Goal: Information Seeking & Learning: Learn about a topic

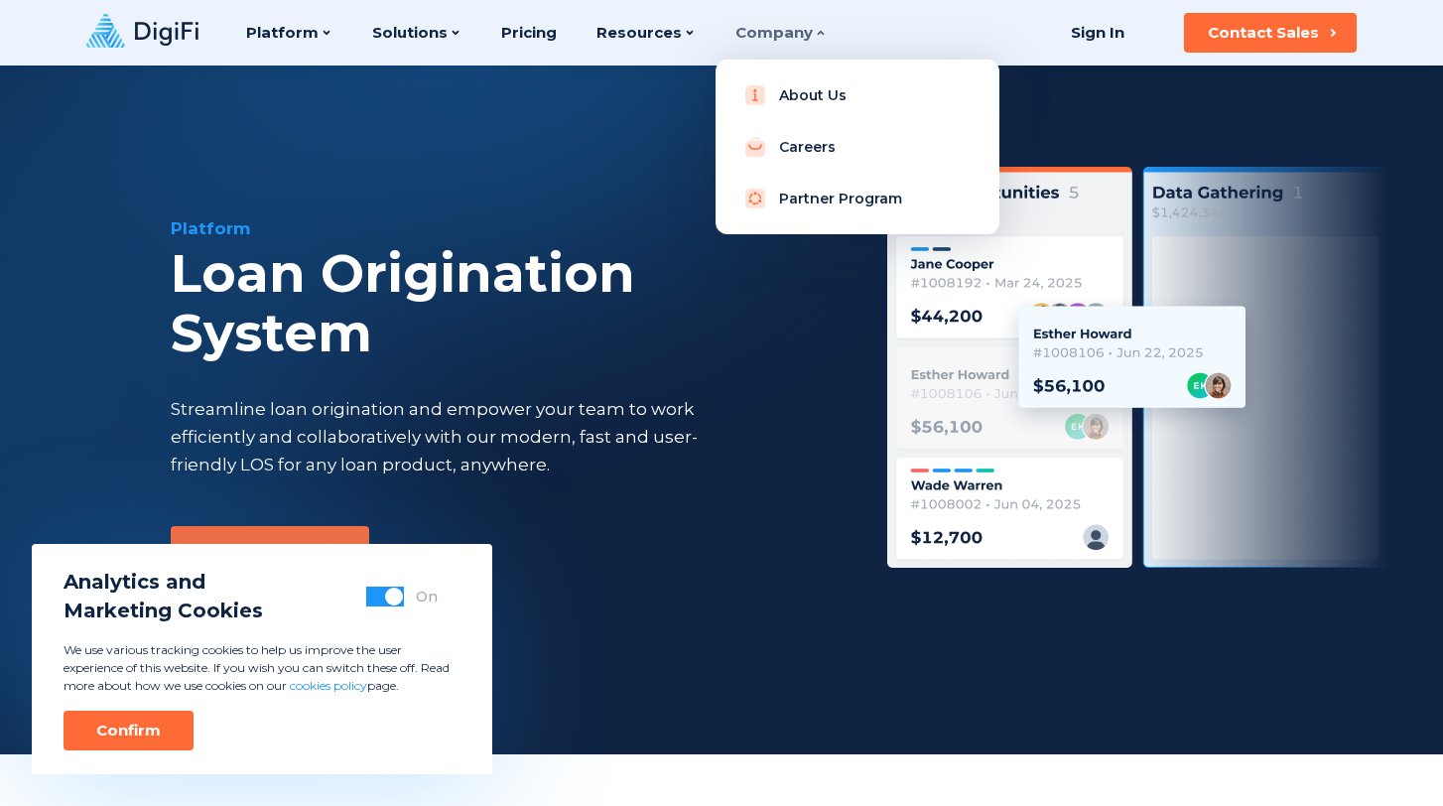
scroll to position [16, 0]
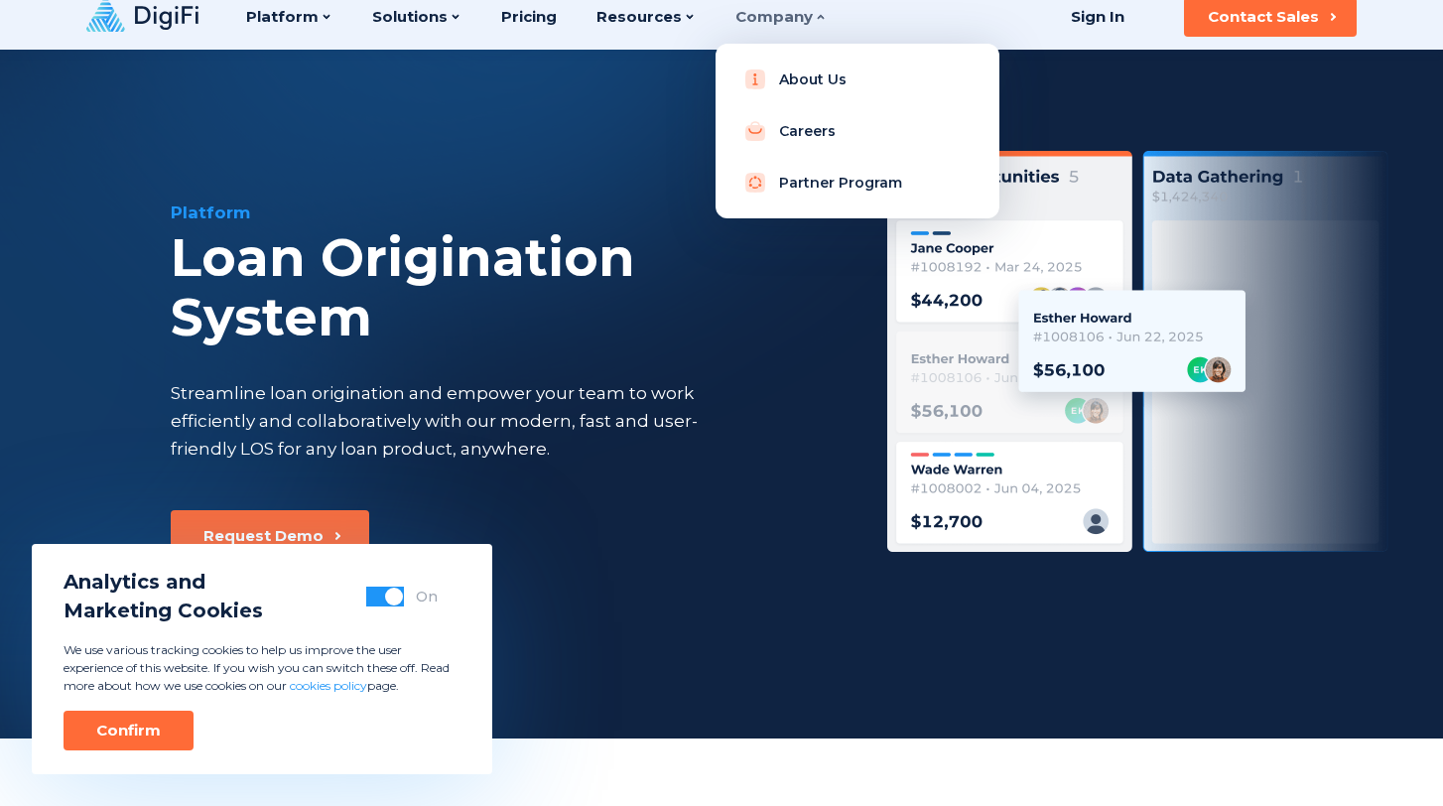
click at [815, 11] on icon at bounding box center [821, 17] width 12 height 12
click at [789, 109] on div "About Us Careers Partner Program" at bounding box center [858, 131] width 284 height 175
click at [782, 93] on link "About Us" at bounding box center [857, 80] width 252 height 40
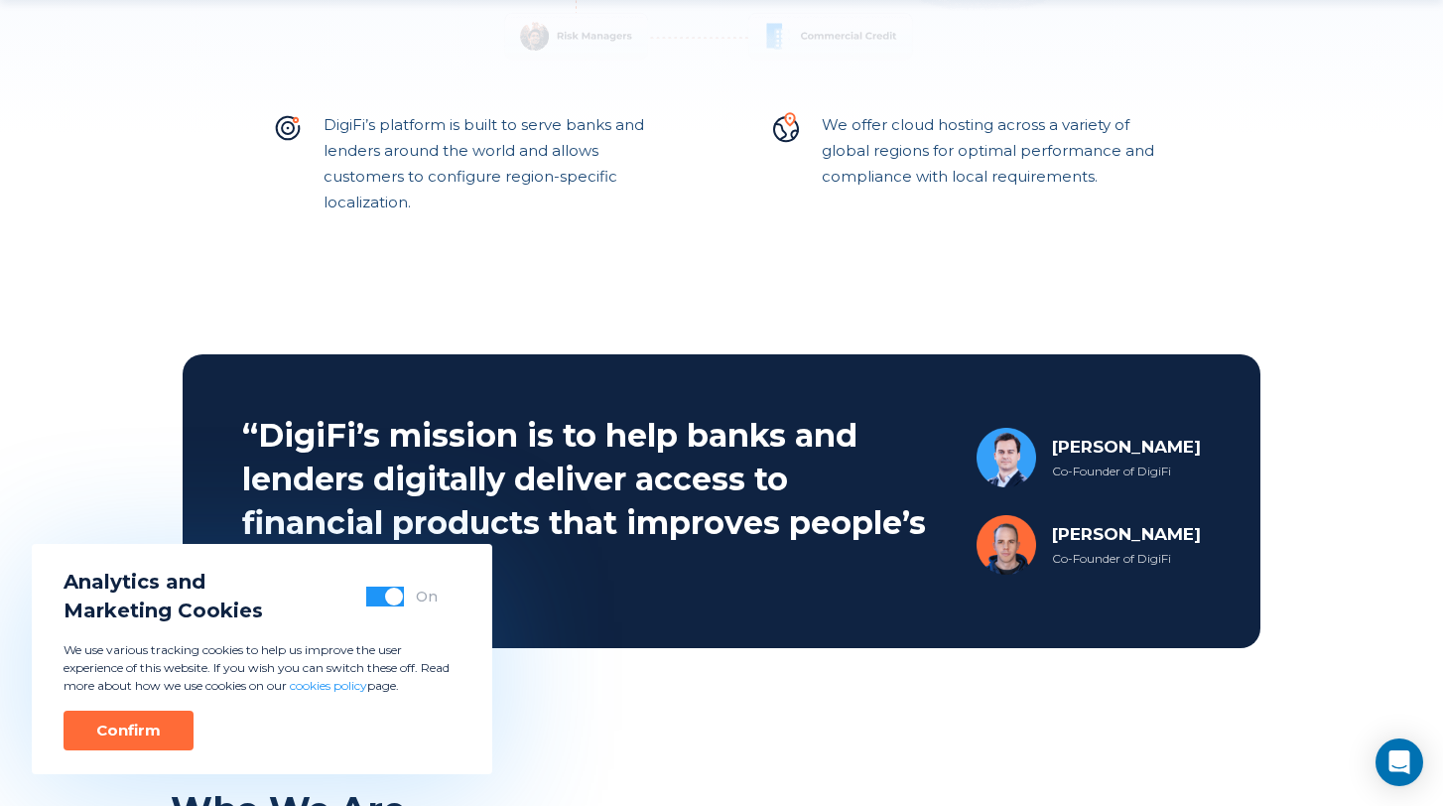
scroll to position [687, 0]
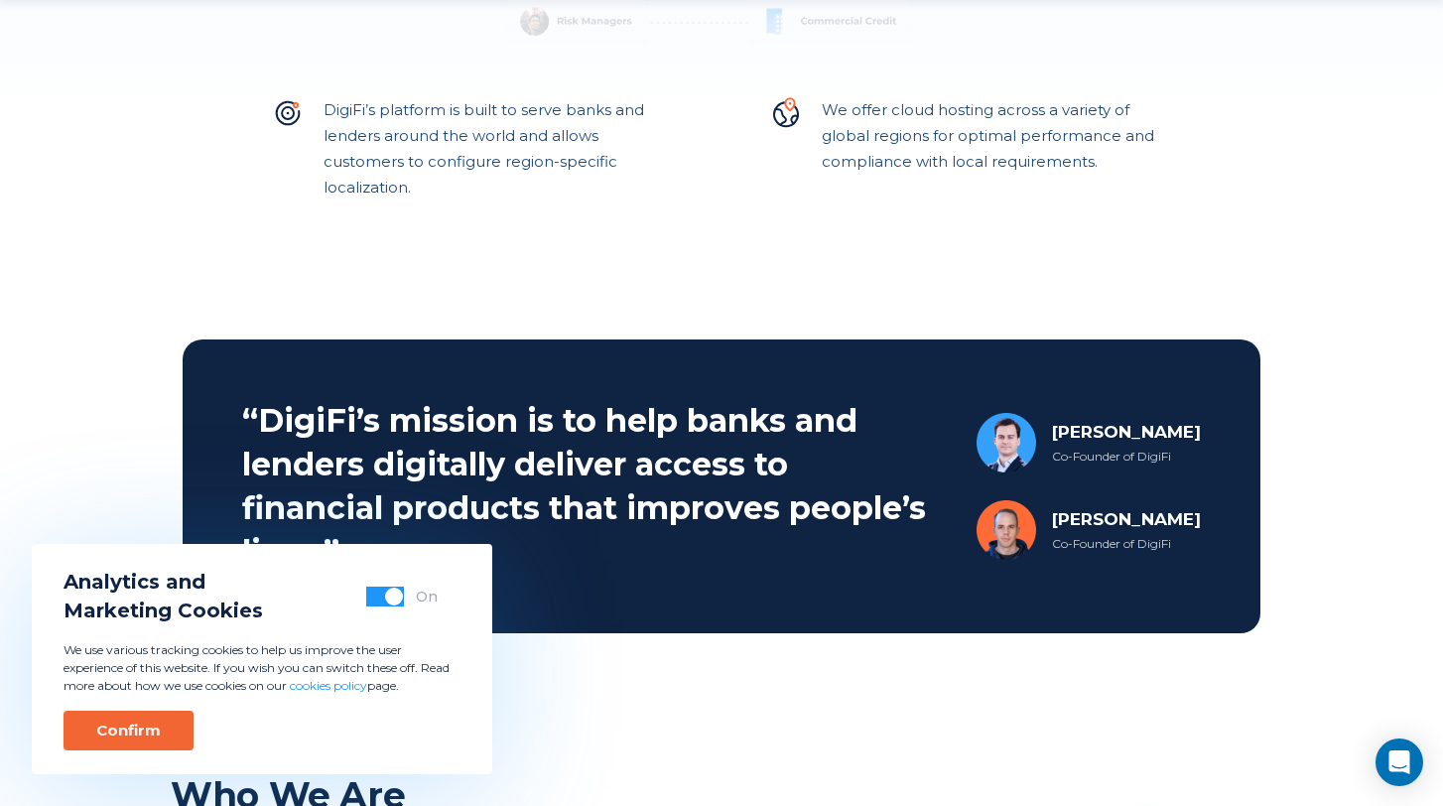
click at [102, 728] on div "Confirm" at bounding box center [128, 731] width 65 height 20
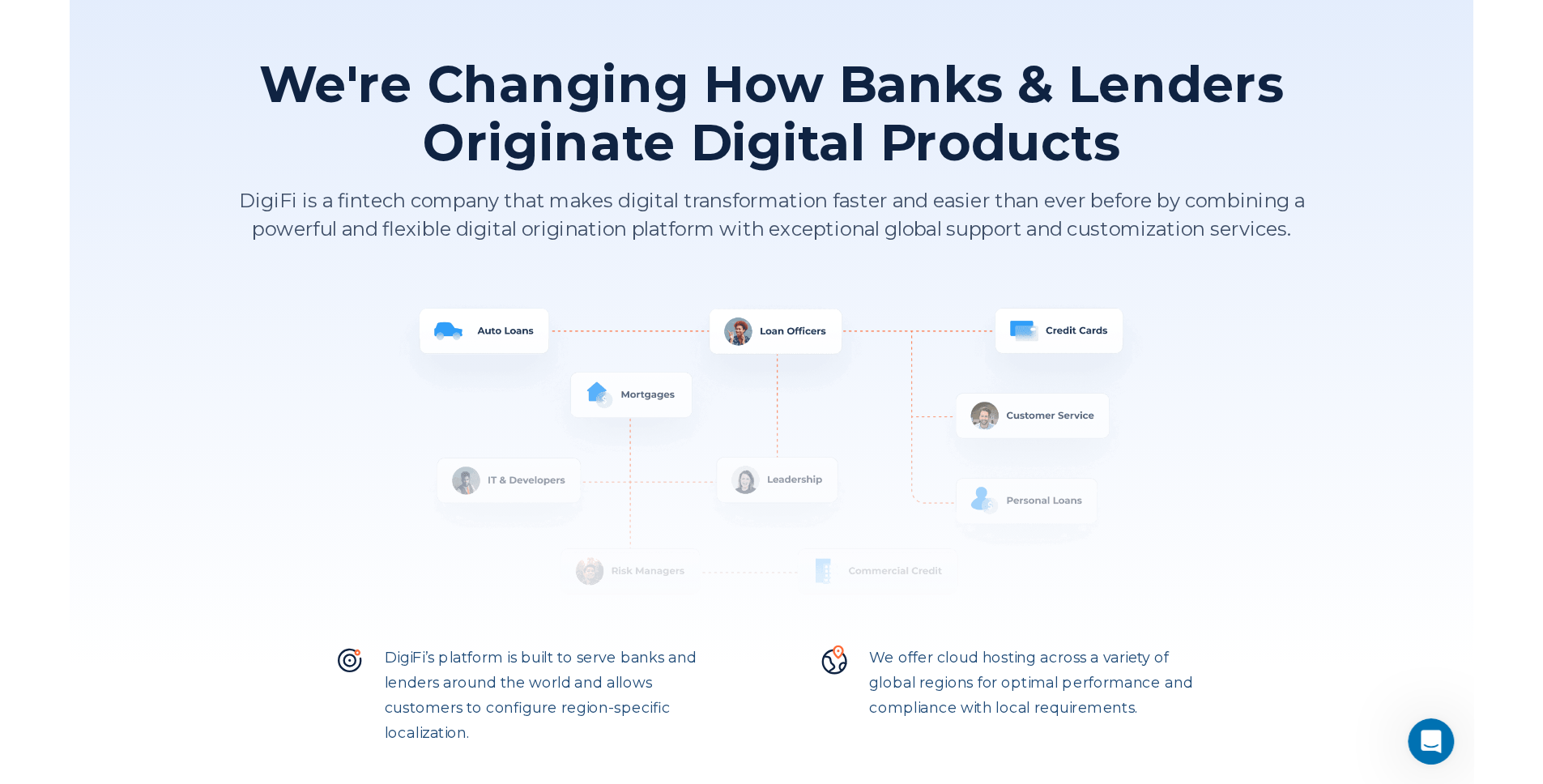
scroll to position [0, 0]
